Goal: Transaction & Acquisition: Purchase product/service

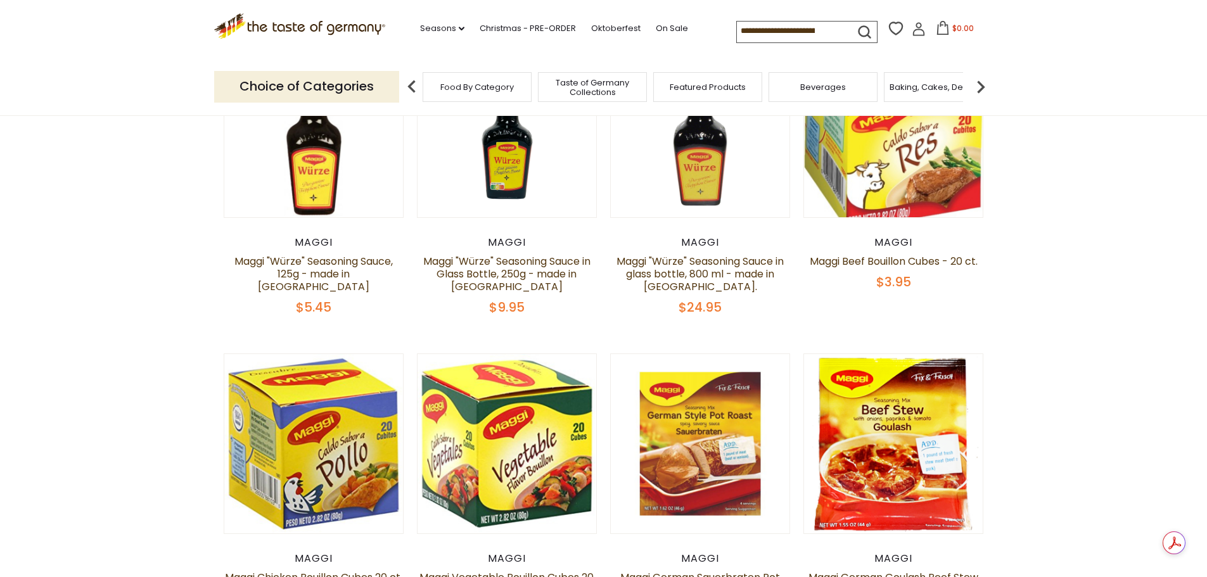
scroll to position [190, 0]
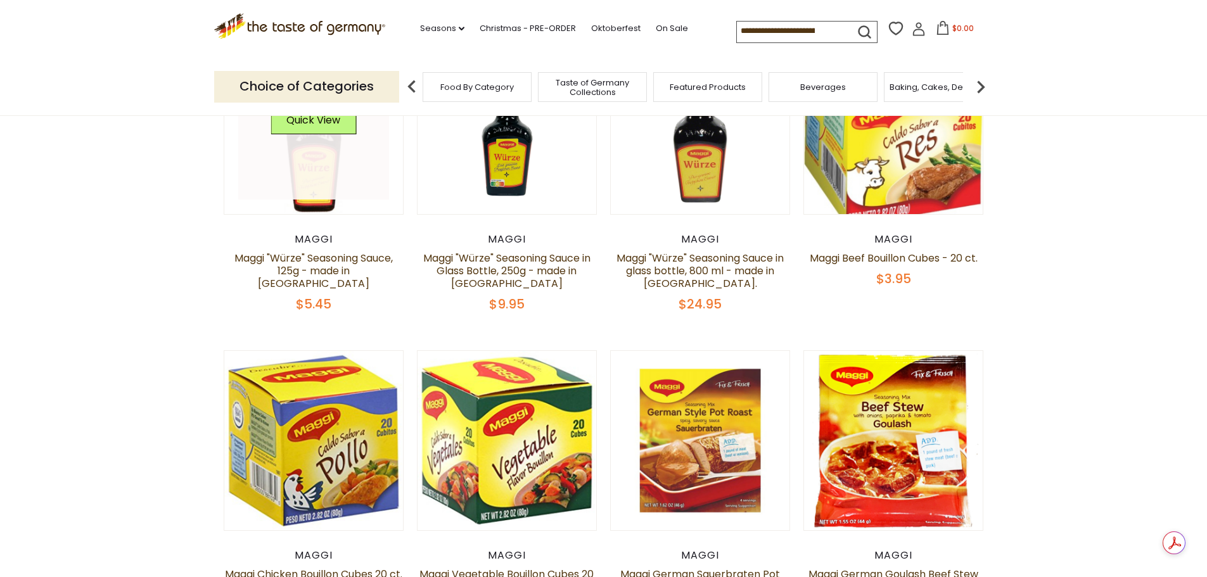
click at [313, 181] on link at bounding box center [313, 124] width 151 height 151
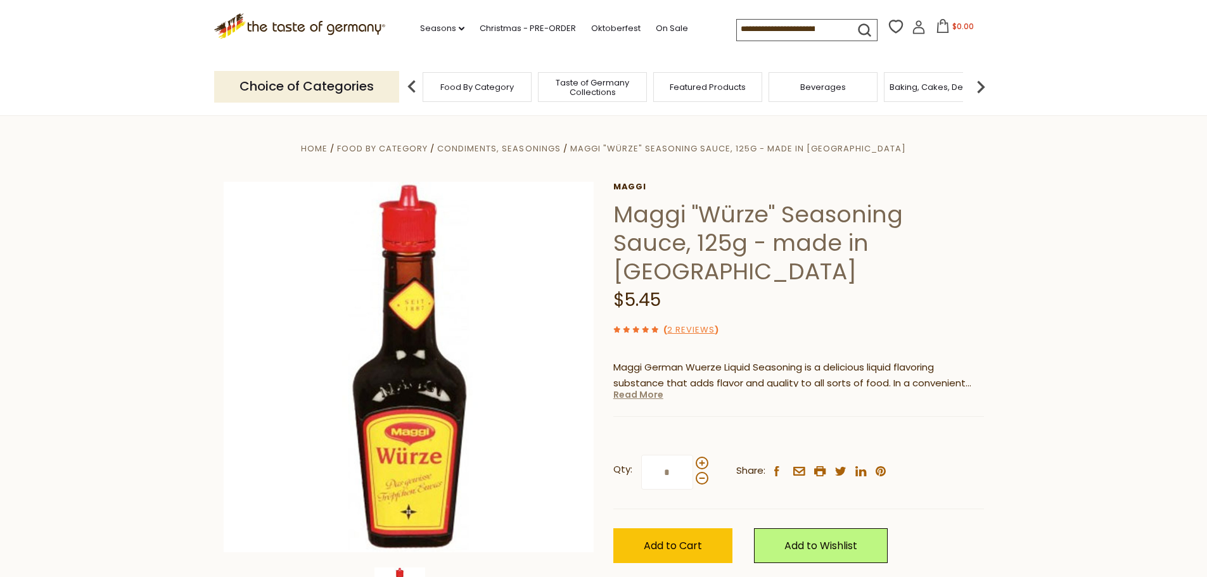
click at [655, 388] on link "Read More" at bounding box center [638, 394] width 50 height 13
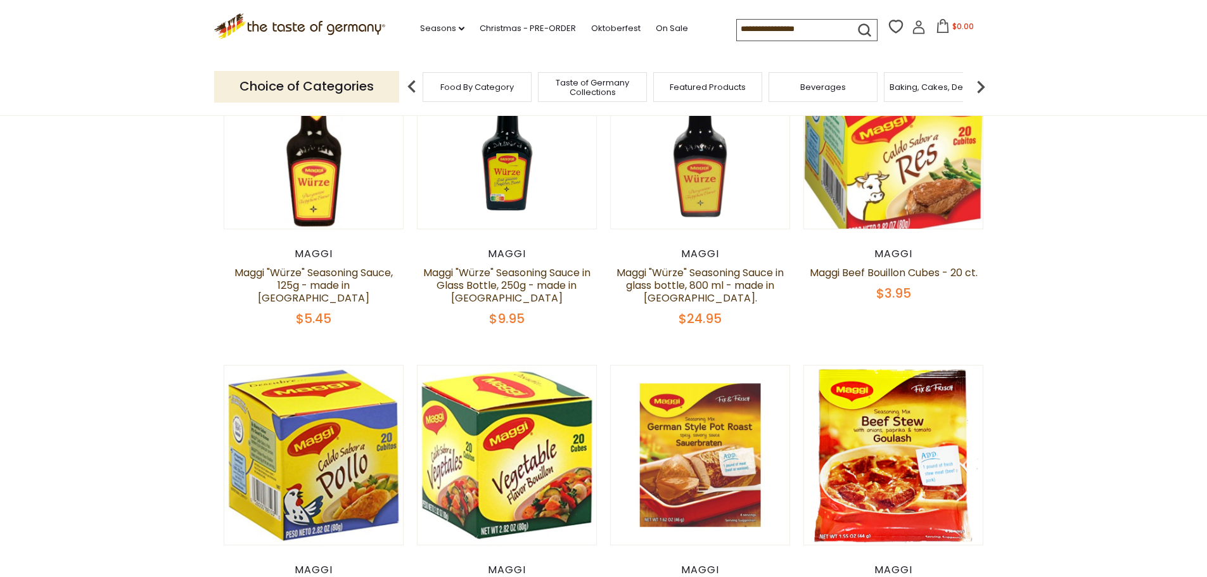
scroll to position [190, 0]
